Goal: Navigation & Orientation: Find specific page/section

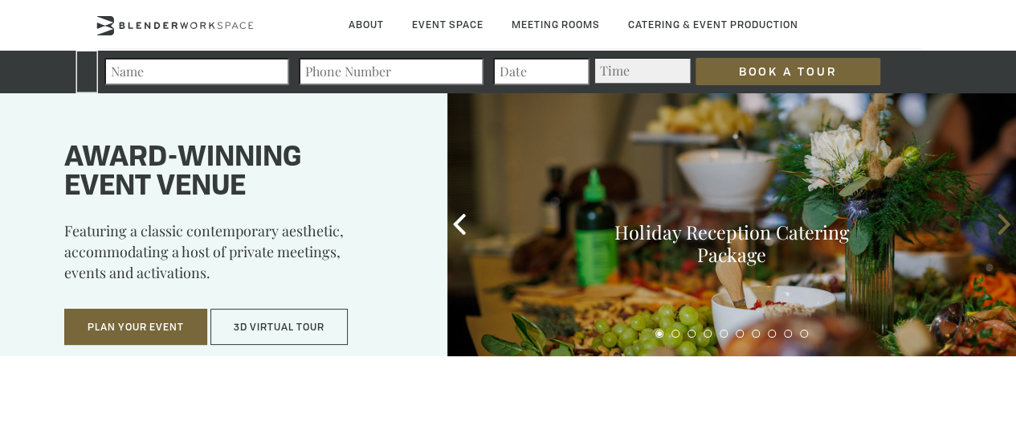
click at [1000, 226] on icon at bounding box center [1004, 224] width 21 height 21
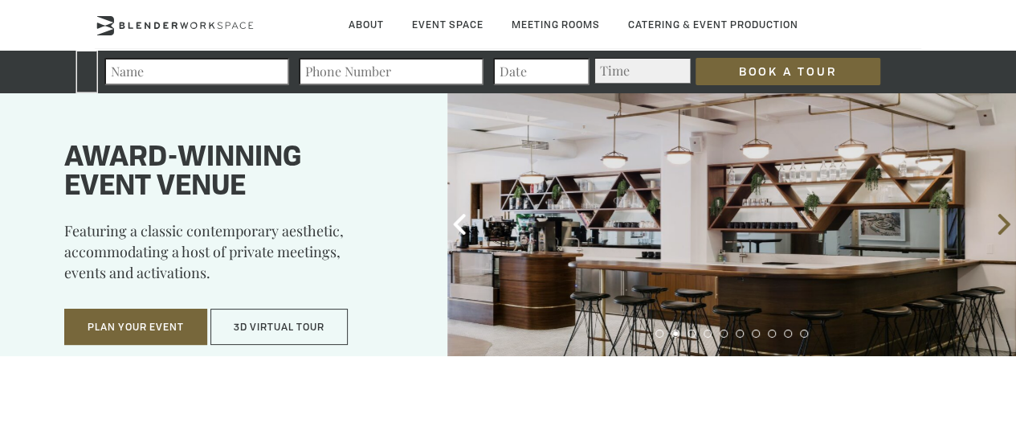
click at [1000, 226] on icon at bounding box center [1004, 224] width 21 height 21
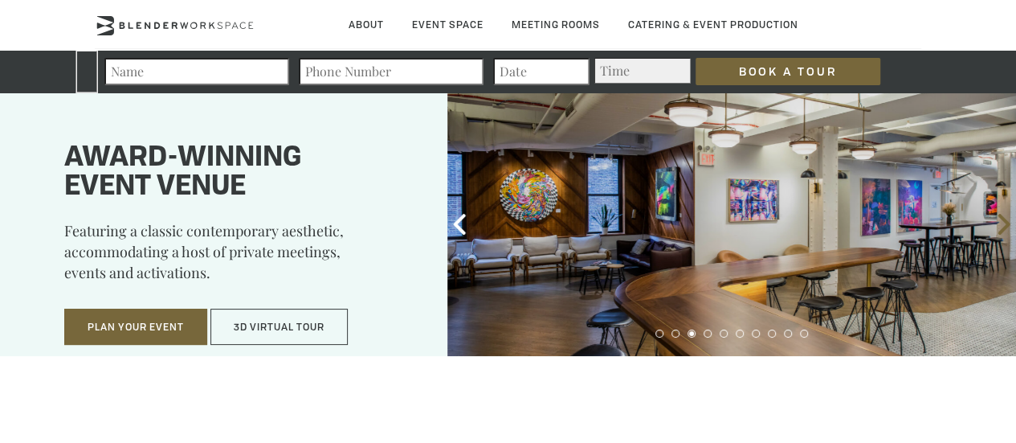
click at [1000, 226] on icon at bounding box center [1004, 224] width 21 height 21
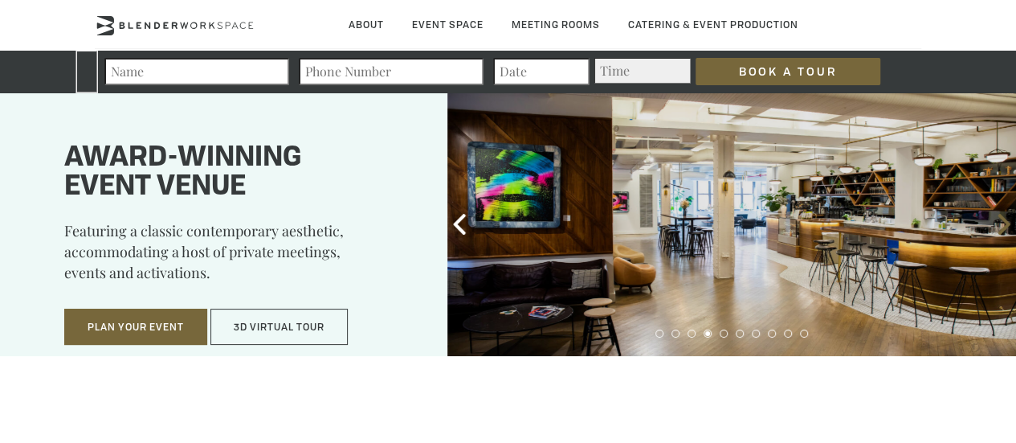
click at [1000, 226] on icon at bounding box center [1004, 224] width 21 height 21
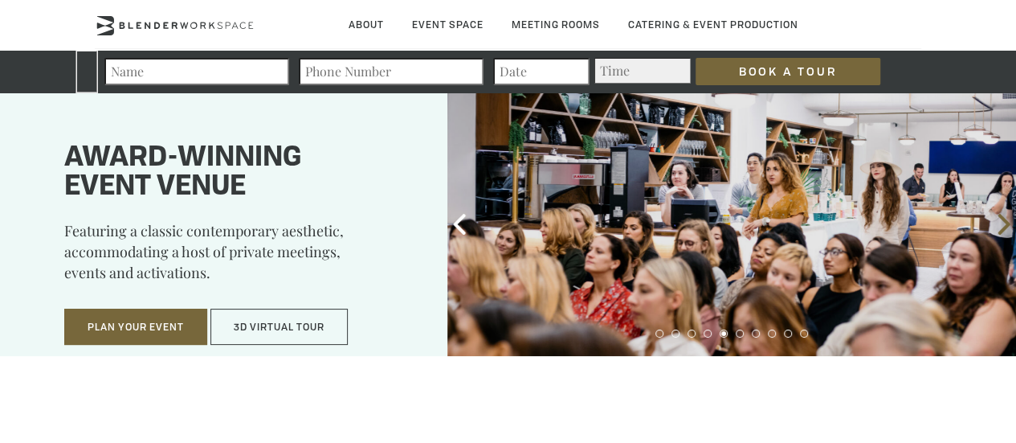
click at [1000, 226] on icon at bounding box center [1004, 224] width 21 height 21
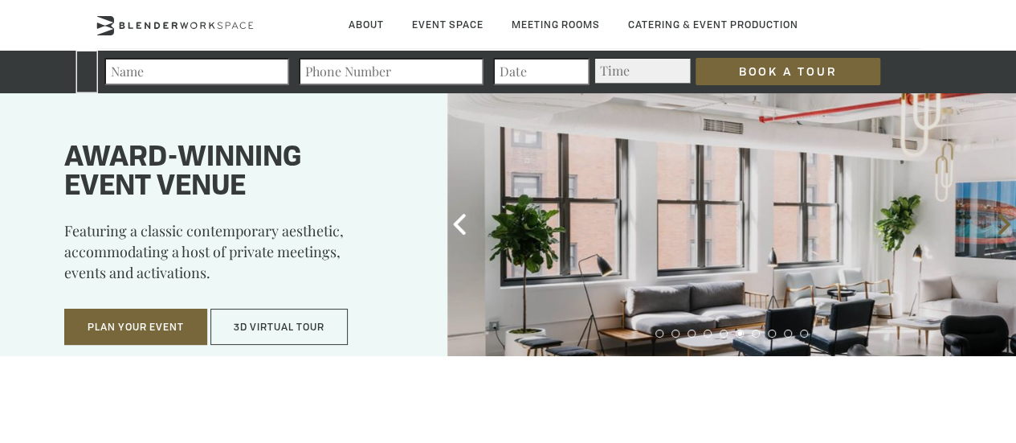
click at [1000, 226] on icon at bounding box center [1004, 224] width 21 height 21
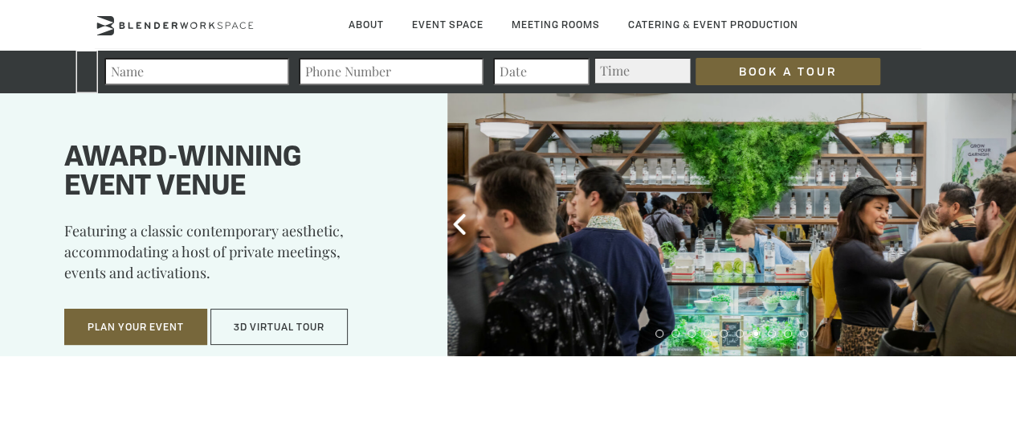
click at [1000, 226] on icon at bounding box center [1004, 224] width 21 height 21
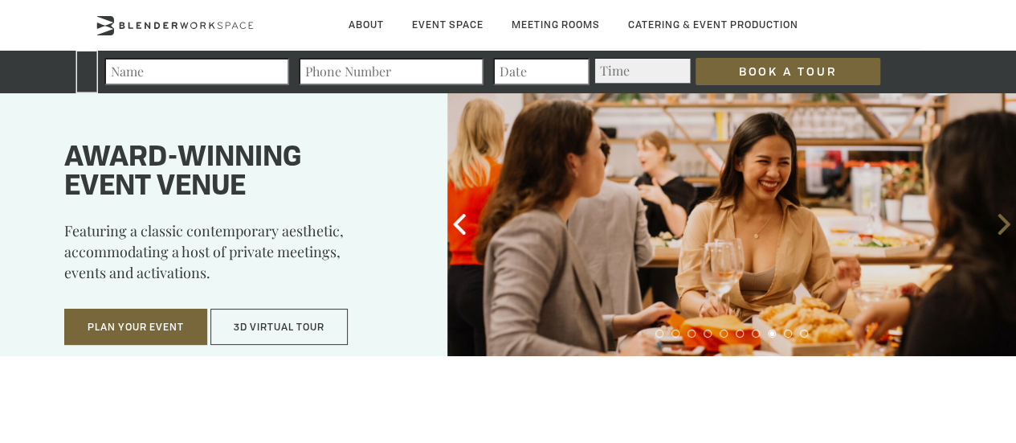
click at [1000, 226] on icon at bounding box center [1004, 224] width 21 height 21
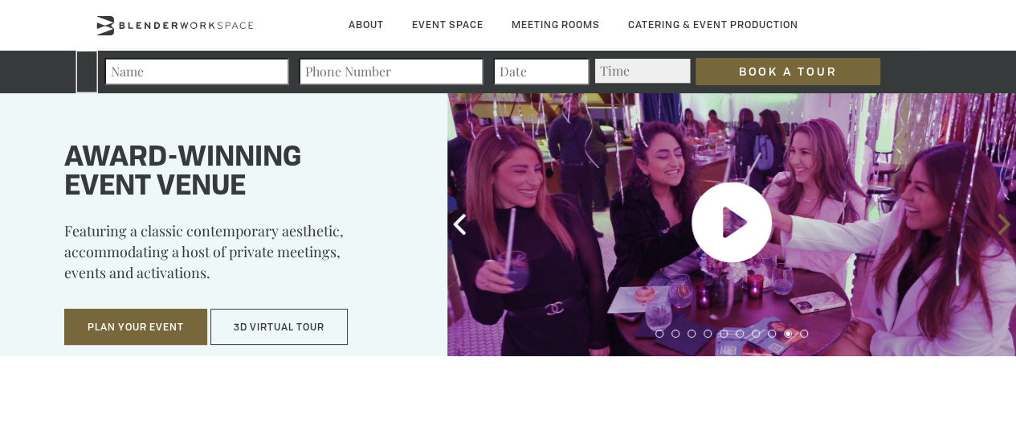
click at [1000, 226] on icon at bounding box center [1004, 224] width 21 height 21
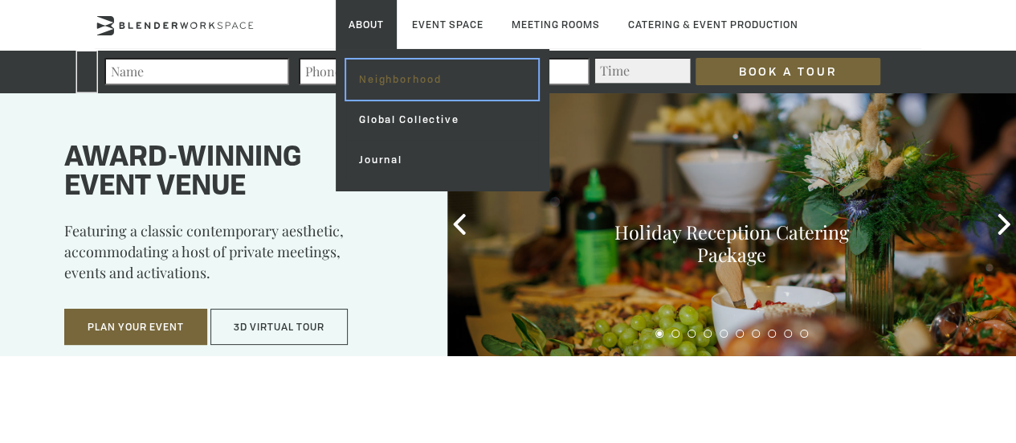
click at [383, 78] on link "Neighborhood" at bounding box center [442, 79] width 192 height 40
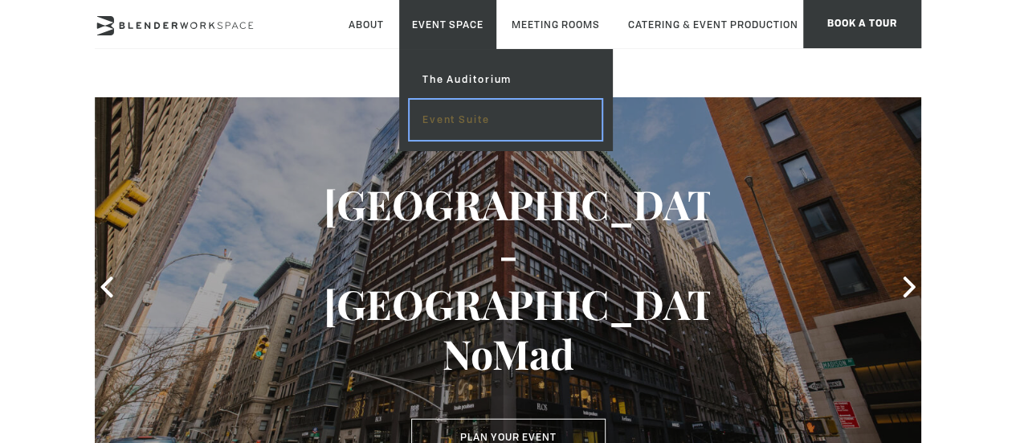
click at [472, 122] on link "Event Suite" at bounding box center [506, 120] width 192 height 40
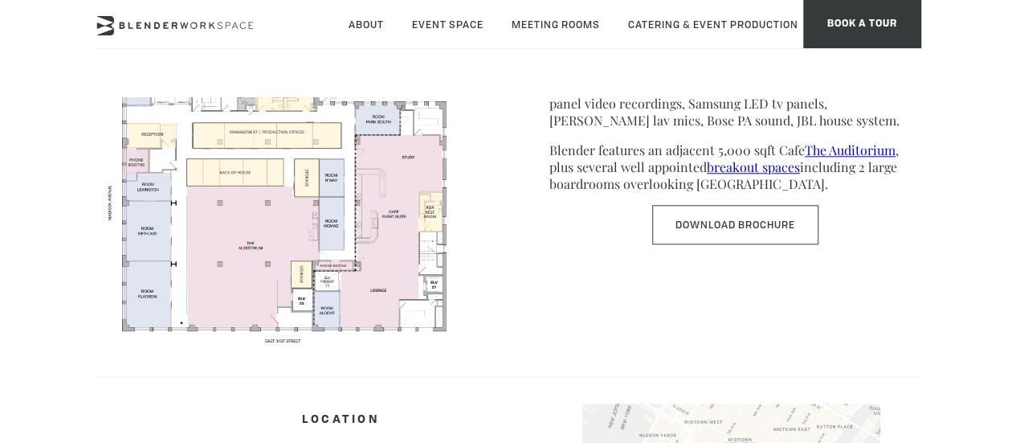
scroll to position [643, 0]
